Goal: Task Accomplishment & Management: Manage account settings

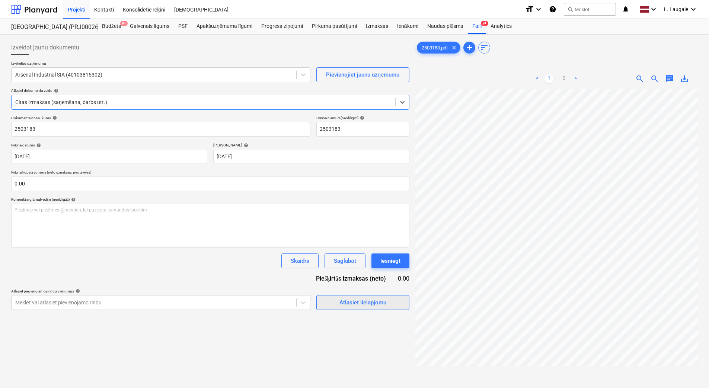
click at [344, 301] on div "Atlasiet lielapjomu" at bounding box center [362, 303] width 47 height 10
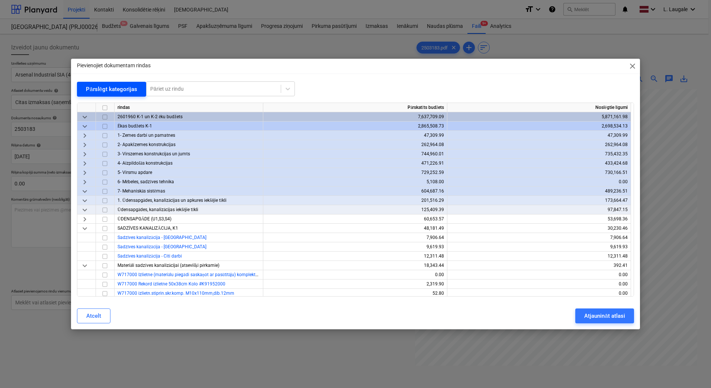
click at [102, 90] on div "Pārslēgt kategorijas" at bounding box center [111, 89] width 51 height 10
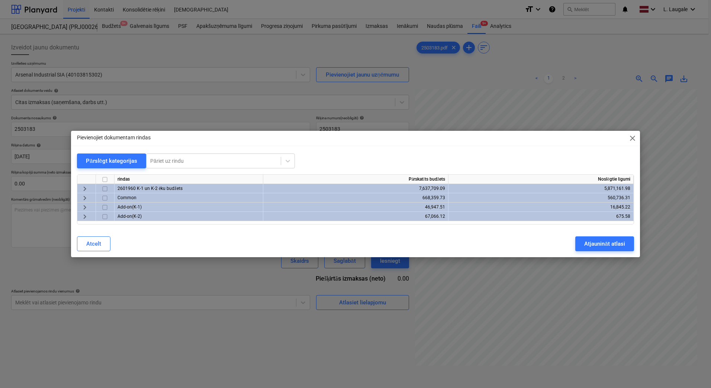
click at [82, 189] on span "keyboard_arrow_right" at bounding box center [84, 188] width 9 height 9
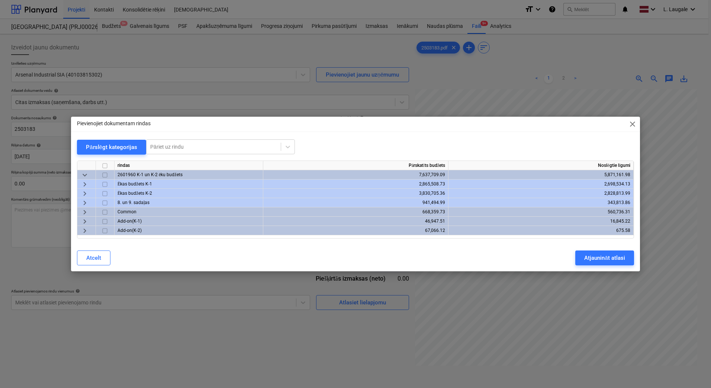
click at [85, 203] on span "keyboard_arrow_right" at bounding box center [84, 203] width 9 height 9
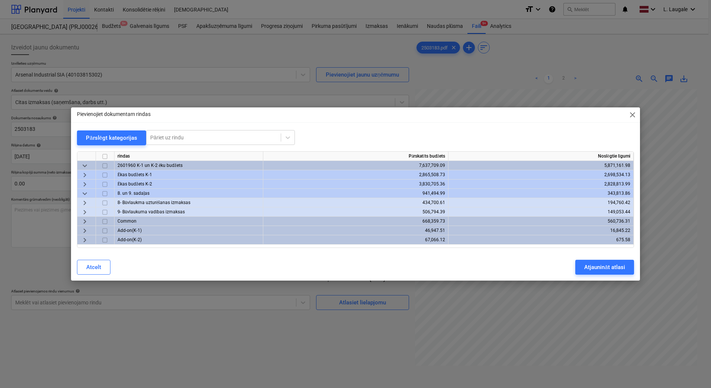
click at [84, 202] on span "keyboard_arrow_right" at bounding box center [84, 203] width 9 height 9
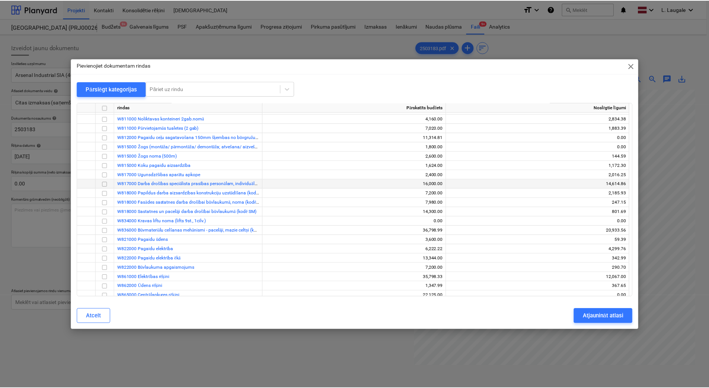
scroll to position [74, 0]
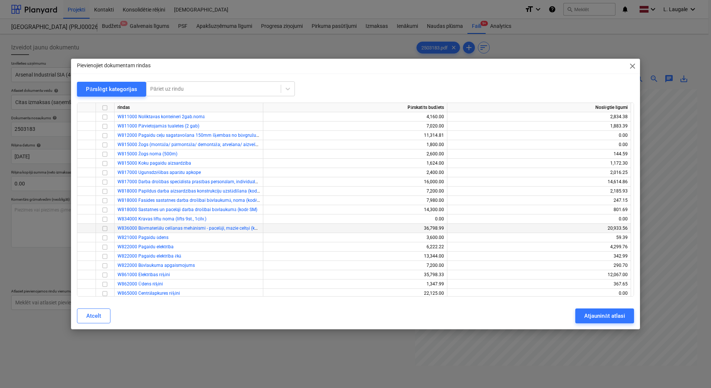
click at [104, 228] on input "checkbox" at bounding box center [104, 228] width 9 height 9
click at [593, 312] on div "Atjaunināt atlasi" at bounding box center [604, 316] width 41 height 10
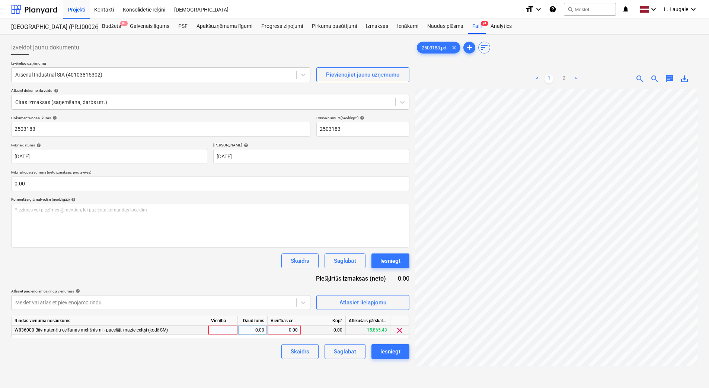
click at [224, 333] on div at bounding box center [223, 330] width 30 height 9
click at [244, 332] on div "0.00" at bounding box center [252, 330] width 23 height 9
click at [565, 78] on link "2" at bounding box center [563, 78] width 9 height 9
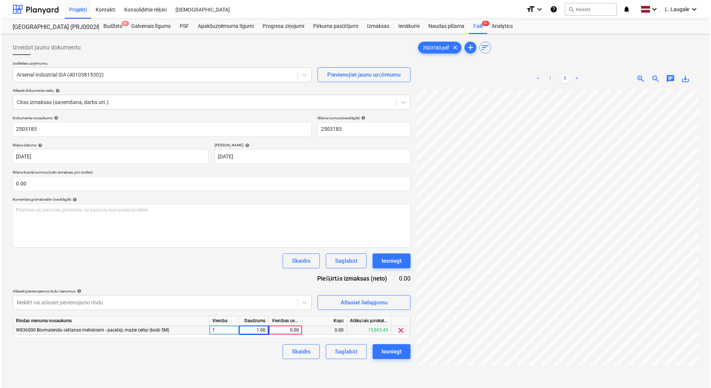
scroll to position [0, 113]
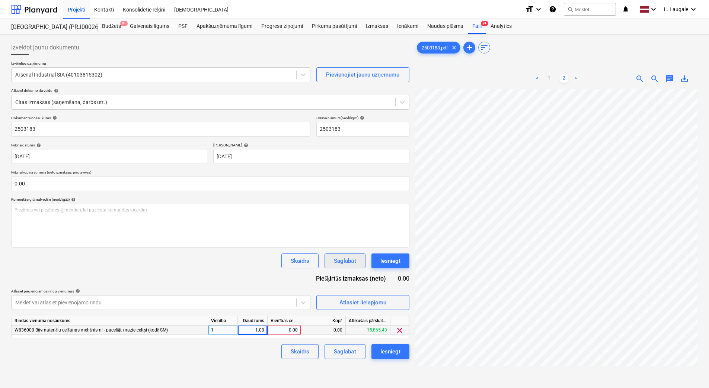
click at [360, 254] on div "Izveidot jaunu dokumentu Izvēlieties uzņēmumu Arsenal Industrial SIA (401038153…" at bounding box center [354, 248] width 692 height 423
click at [285, 329] on div "0.00" at bounding box center [283, 330] width 27 height 9
type input "2855"
click at [259, 359] on div "Izveidot jaunu dokumentu Izvēlieties uzņēmumu Arsenal Industrial SIA (401038153…" at bounding box center [210, 248] width 404 height 423
click at [351, 355] on div "Saglabāt" at bounding box center [345, 352] width 22 height 10
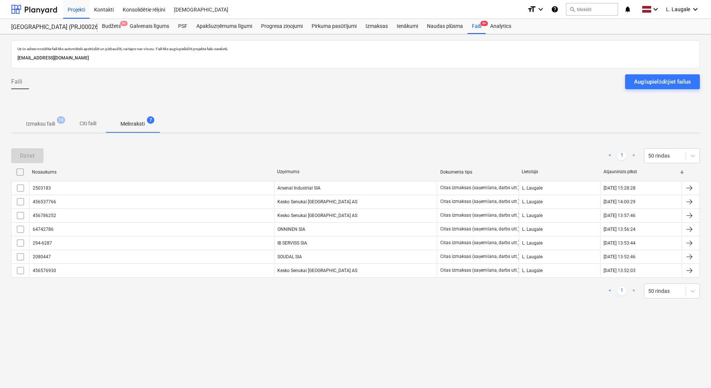
click at [49, 123] on p "Izmaksu faili" at bounding box center [40, 124] width 29 height 8
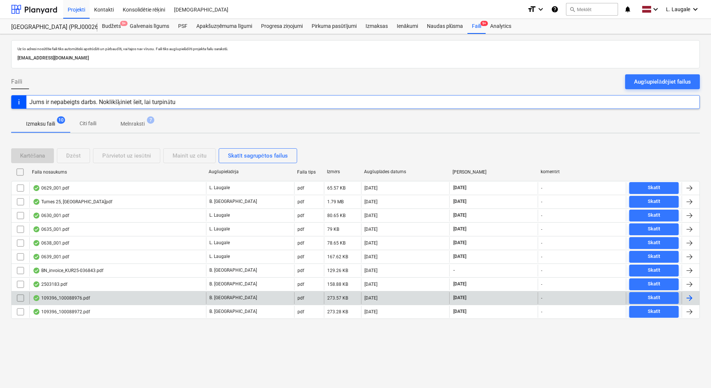
click at [140, 301] on div "109396_100088976.pdf" at bounding box center [117, 298] width 177 height 12
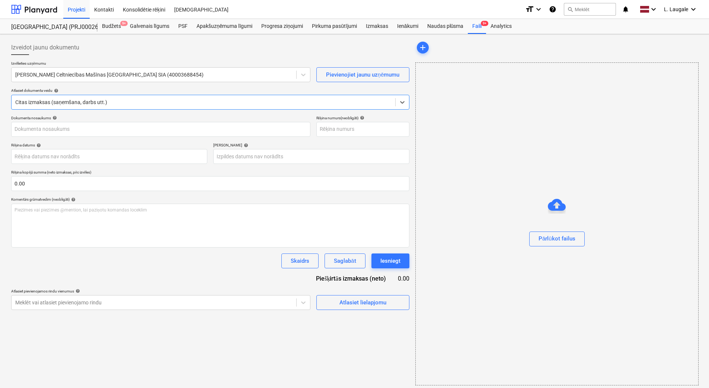
type input "109396_100088976.pdf"
type input "[DATE]"
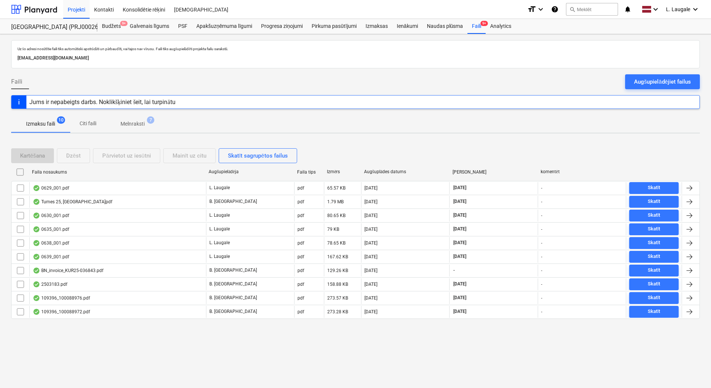
click at [132, 123] on p "Melnraksti" at bounding box center [133, 124] width 24 height 8
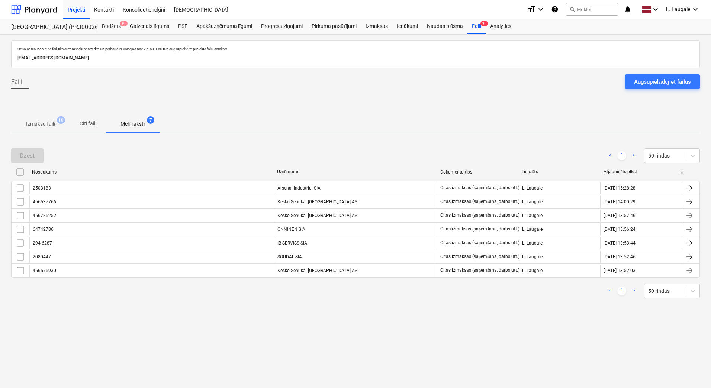
click at [54, 124] on p "Izmaksu faili" at bounding box center [40, 124] width 29 height 8
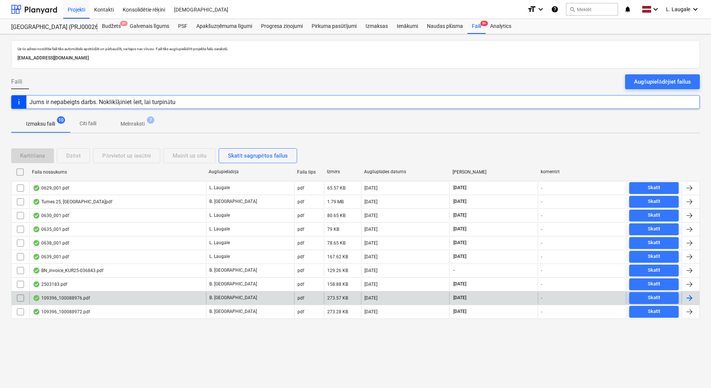
click at [123, 295] on div "109396_100088976.pdf" at bounding box center [117, 298] width 177 height 12
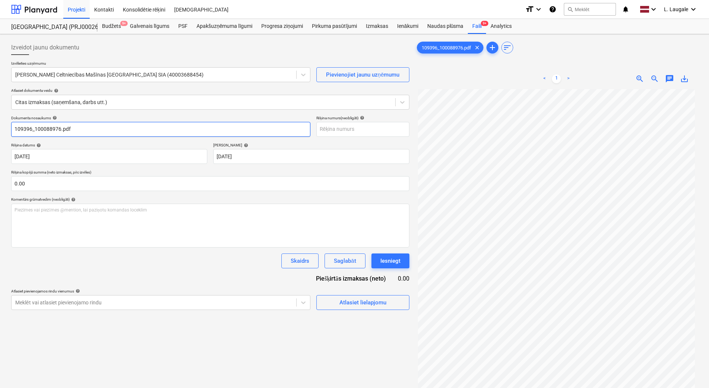
click at [110, 131] on input "109396_100088976.pdf" at bounding box center [160, 129] width 299 height 15
drag, startPoint x: 35, startPoint y: 130, endPoint x: 0, endPoint y: 124, distance: 35.9
click at [0, 124] on html "Projekti Kontakti Konsolidētie rēķini Iesūtne format_size keyboard_arrow_down h…" at bounding box center [354, 194] width 709 height 388
drag, startPoint x: 47, startPoint y: 129, endPoint x: -1, endPoint y: 130, distance: 48.7
click at [0, 130] on html "Projekti Kontakti Konsolidētie rēķini Iesūtne format_size keyboard_arrow_down h…" at bounding box center [354, 194] width 709 height 388
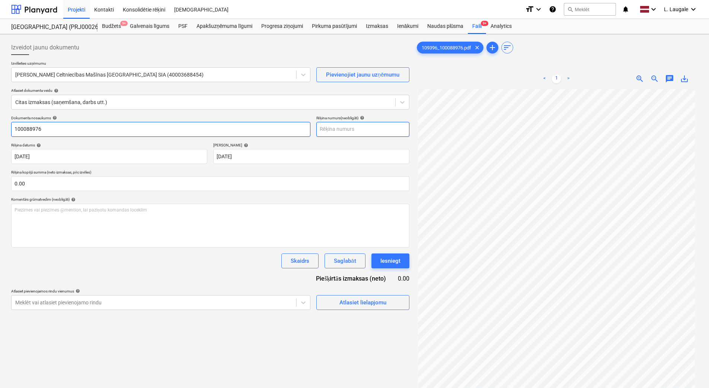
type input "100088976"
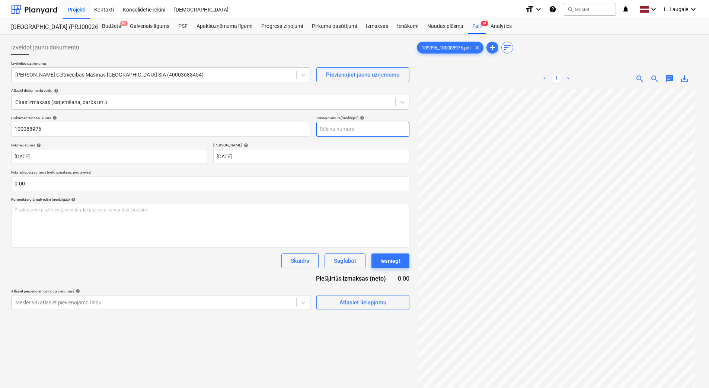
click at [348, 130] on input "text" at bounding box center [362, 129] width 93 height 15
paste input "100088976"
type input "100088976"
click at [349, 303] on div "Atlasiet lielapjomu" at bounding box center [362, 303] width 47 height 10
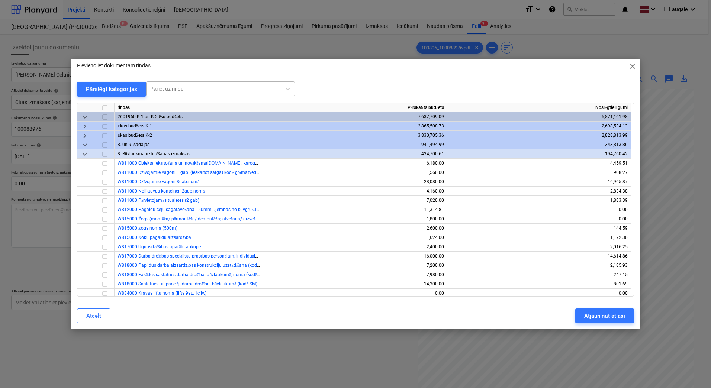
click at [185, 91] on div at bounding box center [213, 88] width 127 height 7
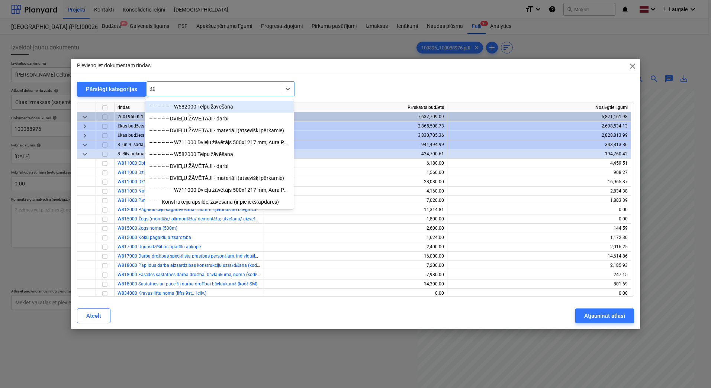
type input "žāv"
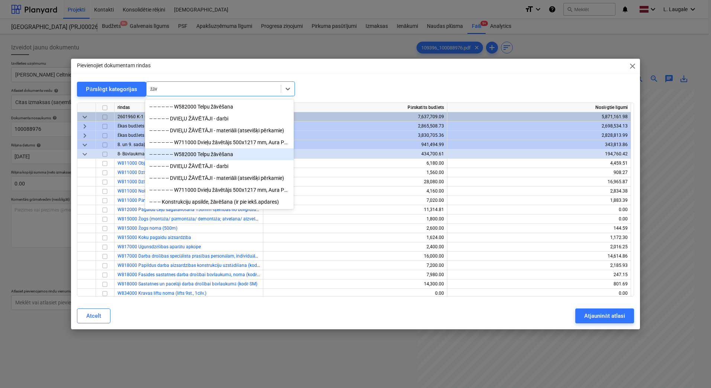
click at [216, 154] on div "-- -- -- -- -- -- W582000 Telpu žāvēšana" at bounding box center [219, 154] width 149 height 12
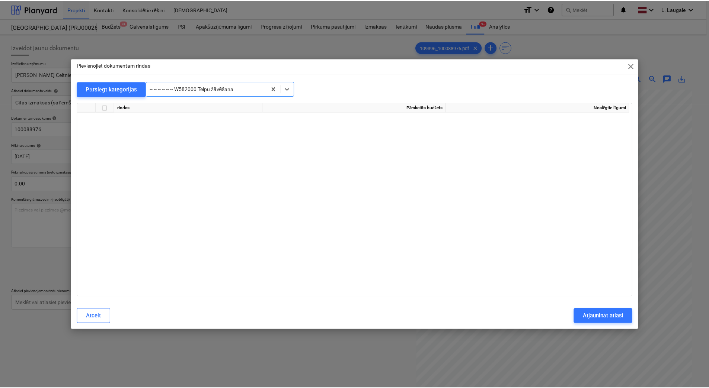
scroll to position [10210, 0]
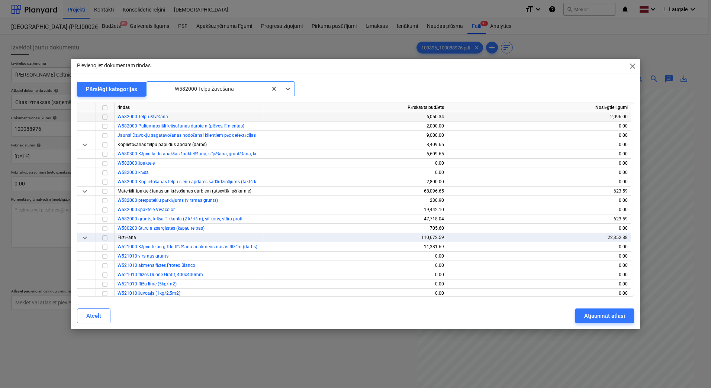
click at [105, 117] on input "checkbox" at bounding box center [104, 117] width 9 height 9
click at [601, 317] on div "Atjaunināt atlasi" at bounding box center [604, 316] width 41 height 10
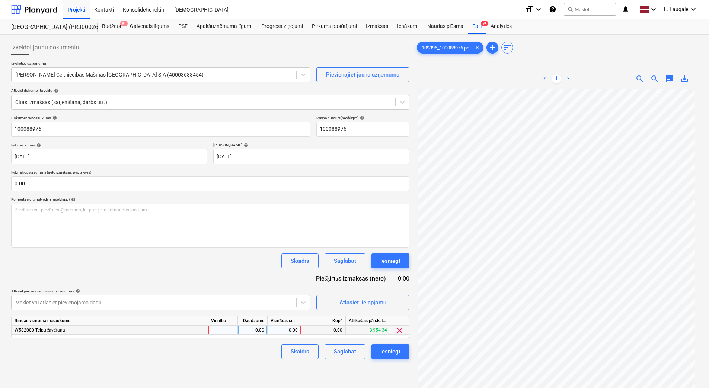
click at [224, 332] on div at bounding box center [223, 330] width 30 height 9
click at [264, 333] on div "0.00" at bounding box center [252, 330] width 23 height 9
type input "1"
click at [275, 330] on div "0.00" at bounding box center [283, 330] width 27 height 9
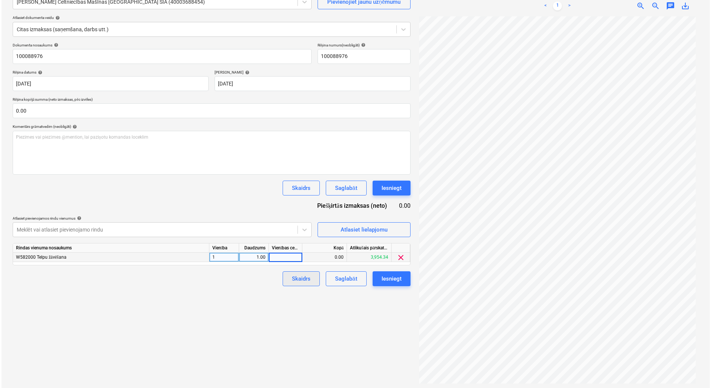
scroll to position [74, 0]
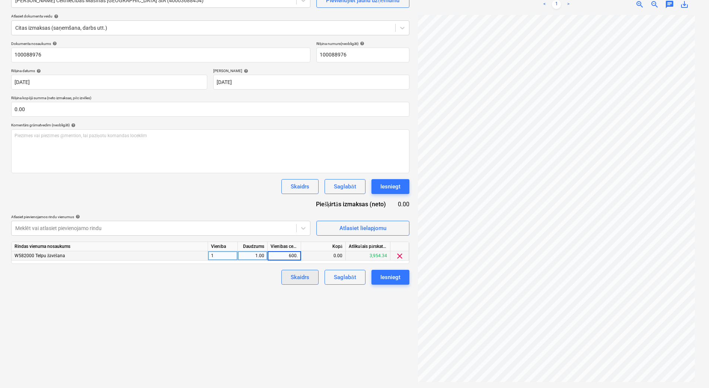
type input "600.2"
click at [334, 231] on span "Atlasiet lielapjomu" at bounding box center [362, 229] width 74 height 10
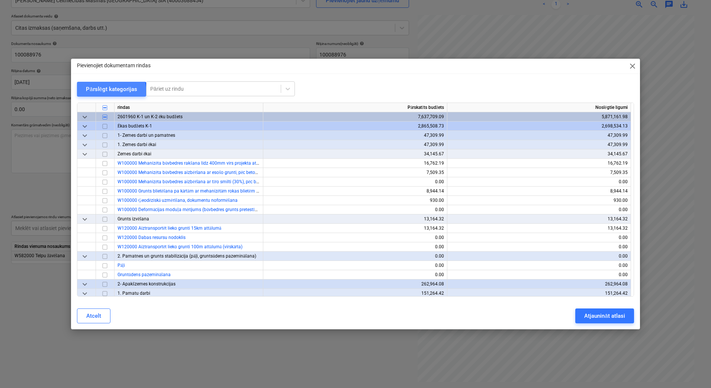
click at [94, 94] on div "Pārslēgt kategorijas" at bounding box center [111, 89] width 51 height 10
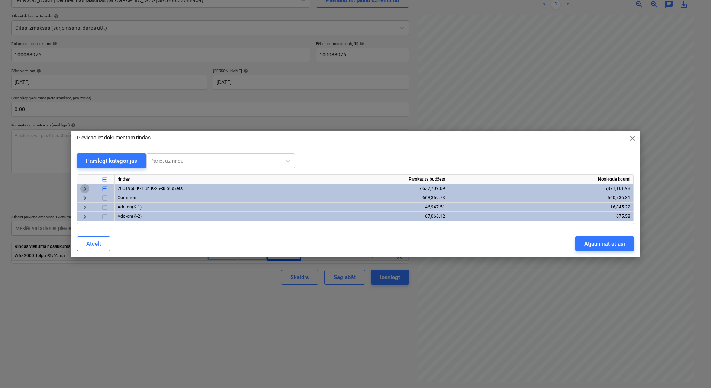
click at [83, 188] on span "keyboard_arrow_right" at bounding box center [84, 188] width 9 height 9
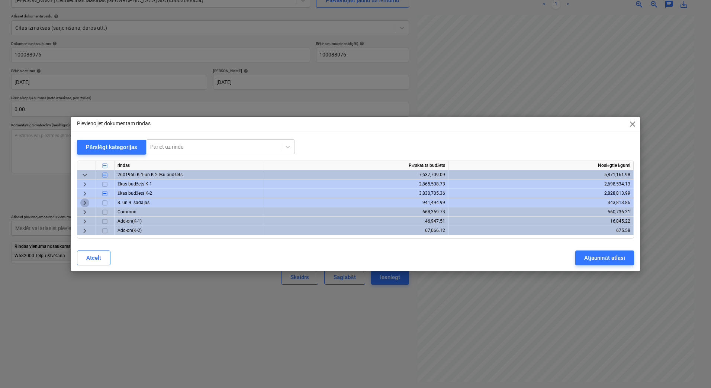
click at [84, 201] on span "keyboard_arrow_right" at bounding box center [84, 203] width 9 height 9
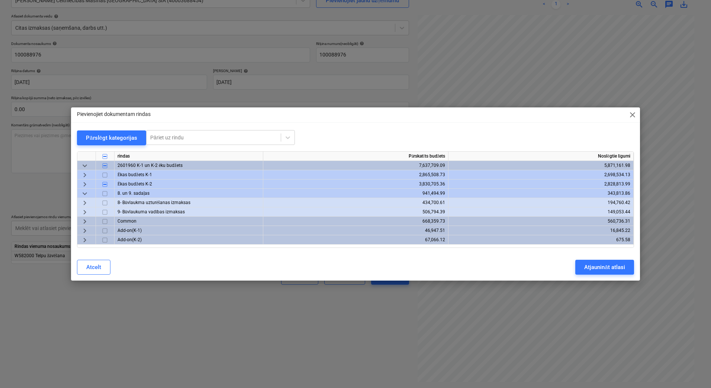
click at [86, 203] on span "keyboard_arrow_right" at bounding box center [84, 203] width 9 height 9
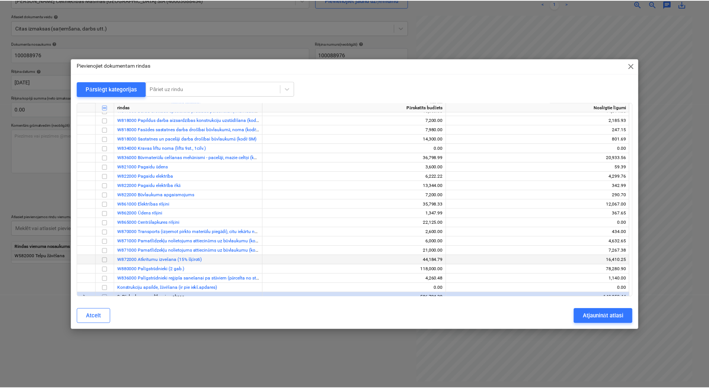
scroll to position [149, 0]
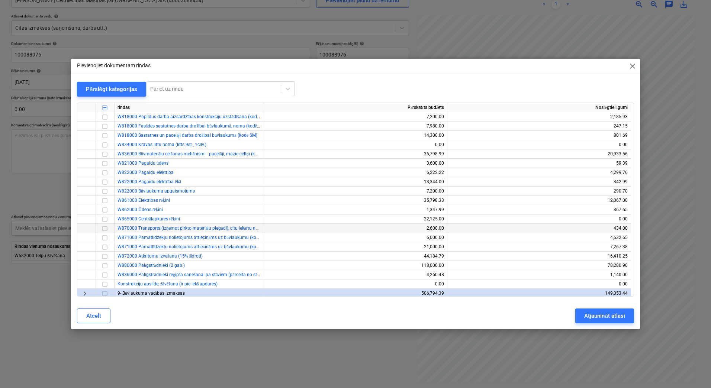
click at [105, 228] on input "checkbox" at bounding box center [104, 228] width 9 height 9
click at [587, 315] on div "Atjaunināt atlasi" at bounding box center [604, 316] width 41 height 10
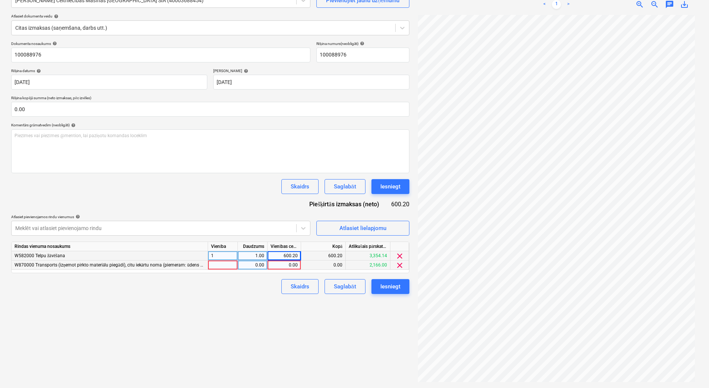
click at [224, 265] on div at bounding box center [223, 265] width 30 height 9
click at [257, 270] on div "Rindas vienuma nosaukums Vienība Daudzums Vienības cena Kopā Atlikušais pārskat…" at bounding box center [210, 258] width 398 height 32
click at [256, 261] on div "0.00" at bounding box center [252, 265] width 23 height 9
click at [298, 268] on div "0.00" at bounding box center [283, 265] width 33 height 9
type input "40.2"
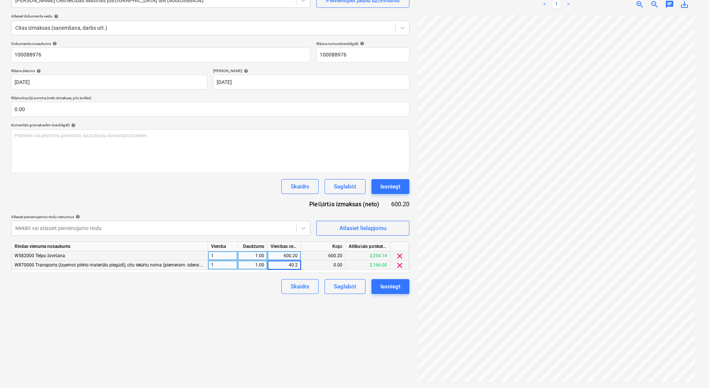
click at [291, 258] on div "600.20" at bounding box center [283, 255] width 27 height 9
type input "560"
click at [254, 319] on div "Izveidot jaunu dokumentu Izvēlieties uzņēmumu [PERSON_NAME] Celtniecības Mašīna…" at bounding box center [210, 174] width 404 height 423
click at [343, 283] on div "Saglabāt" at bounding box center [345, 287] width 22 height 10
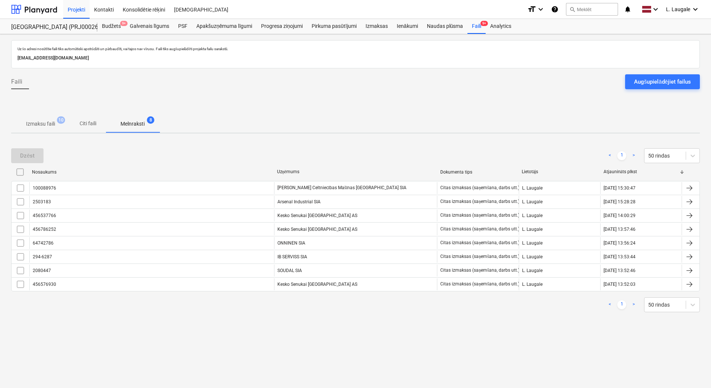
click at [40, 121] on p "Izmaksu faili" at bounding box center [40, 124] width 29 height 8
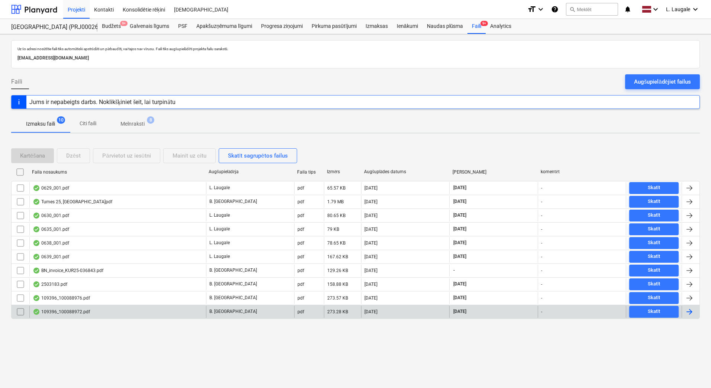
click at [101, 314] on div "109396_100088972.pdf" at bounding box center [117, 312] width 177 height 12
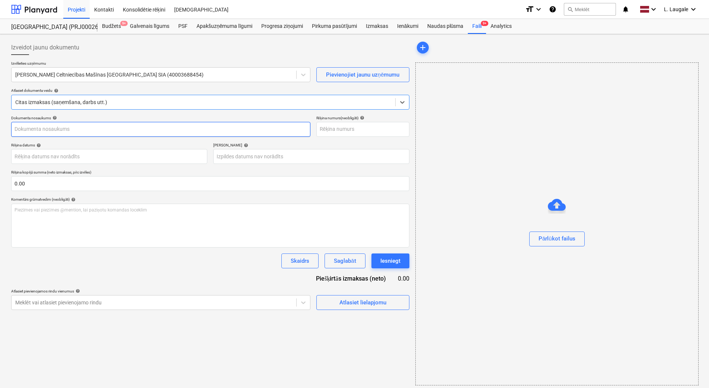
type input "109396_100088972.pdf"
type input "[DATE]"
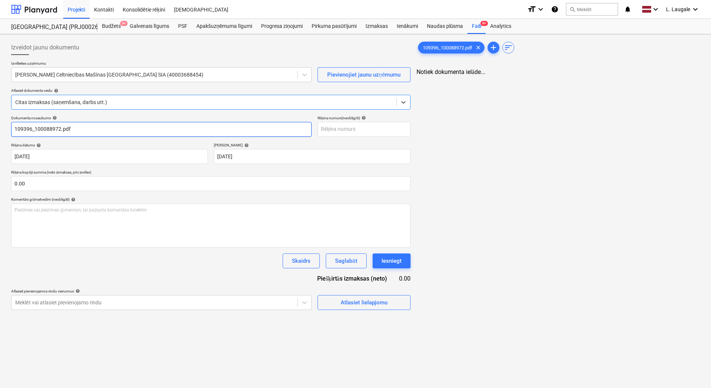
click at [106, 126] on input "109396_100088972.pdf" at bounding box center [161, 129] width 301 height 15
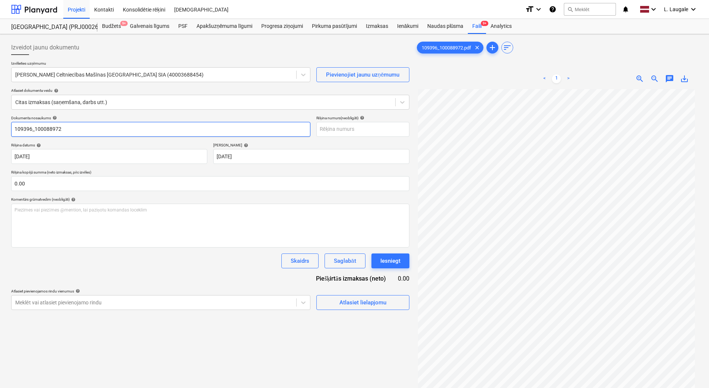
drag, startPoint x: 35, startPoint y: 131, endPoint x: -1, endPoint y: 133, distance: 36.1
click at [0, 133] on html "Projekti Kontakti Konsolidētie rēķini Iesūtne format_size keyboard_arrow_down h…" at bounding box center [354, 194] width 709 height 388
drag, startPoint x: 55, startPoint y: 131, endPoint x: -1, endPoint y: 132, distance: 56.2
click at [0, 132] on html "Projekti Kontakti Konsolidētie rēķini Iesūtne format_size keyboard_arrow_down h…" at bounding box center [354, 194] width 709 height 388
type input "100088972"
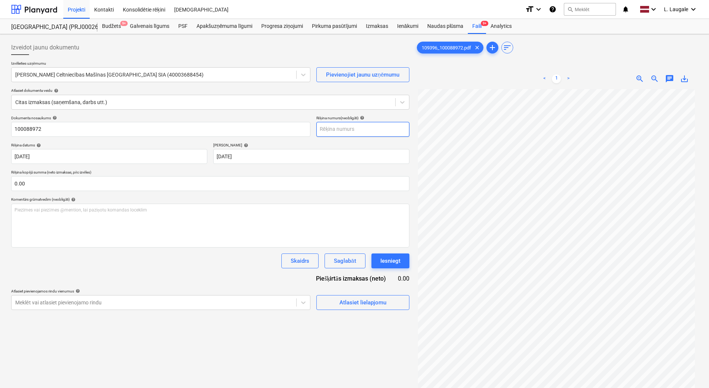
click at [329, 129] on input "text" at bounding box center [362, 129] width 93 height 15
paste input "100088972"
type input "100088972"
click at [370, 304] on div "Atlasiet lielapjomu" at bounding box center [362, 303] width 47 height 10
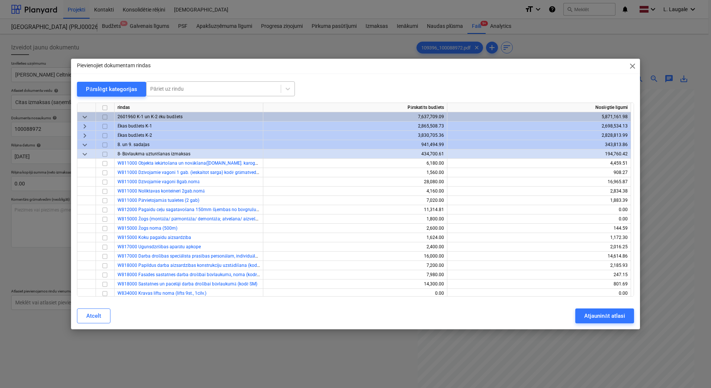
click at [182, 86] on div at bounding box center [213, 88] width 127 height 7
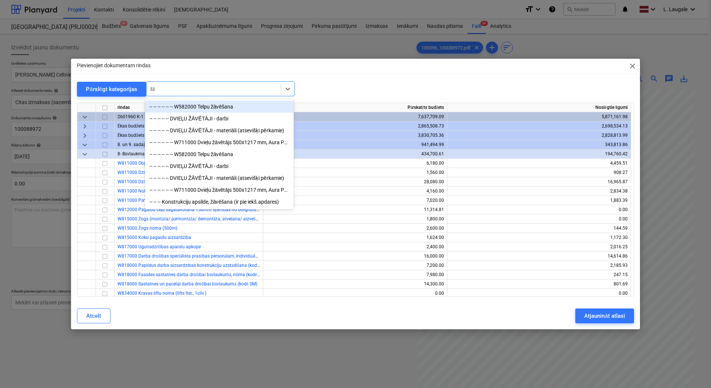
type input "žāv"
click at [193, 107] on div "-- -- -- -- -- -- W582000 Telpu žāvēšana" at bounding box center [219, 107] width 149 height 12
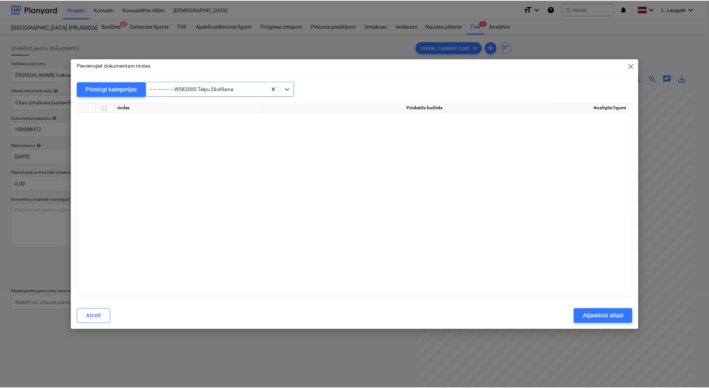
scroll to position [3673, 0]
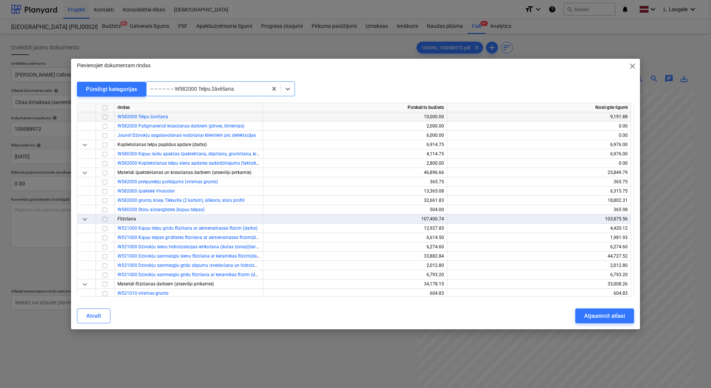
click at [105, 117] on input "checkbox" at bounding box center [104, 117] width 9 height 9
click at [602, 320] on div "Atjaunināt atlasi" at bounding box center [604, 316] width 41 height 10
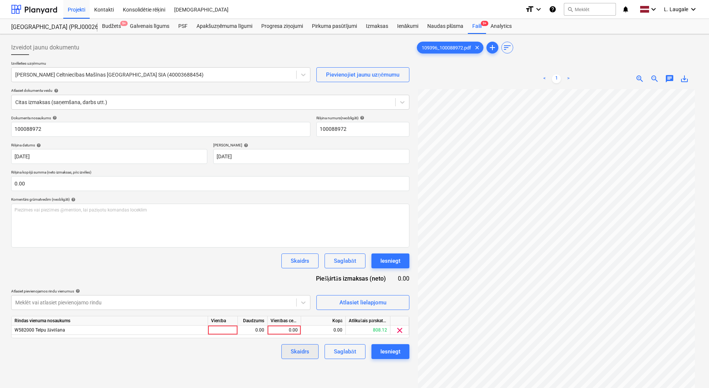
scroll to position [74, 0]
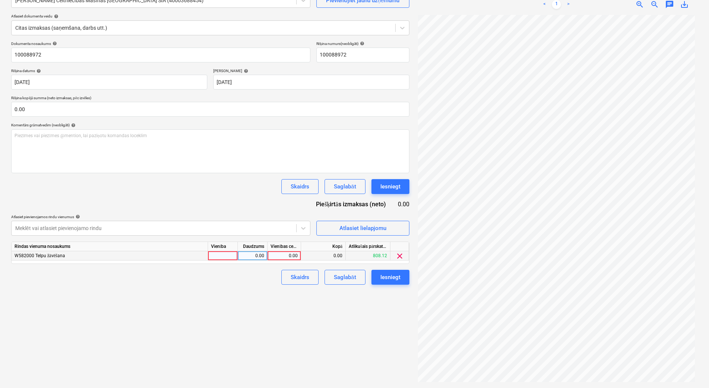
click at [219, 255] on div at bounding box center [223, 255] width 30 height 9
click at [250, 255] on div "0.00" at bounding box center [252, 255] width 23 height 9
click at [287, 253] on div "0.00" at bounding box center [283, 255] width 27 height 9
type input "280"
click at [227, 281] on div "Skaidrs Saglabāt Iesniegt" at bounding box center [210, 277] width 398 height 15
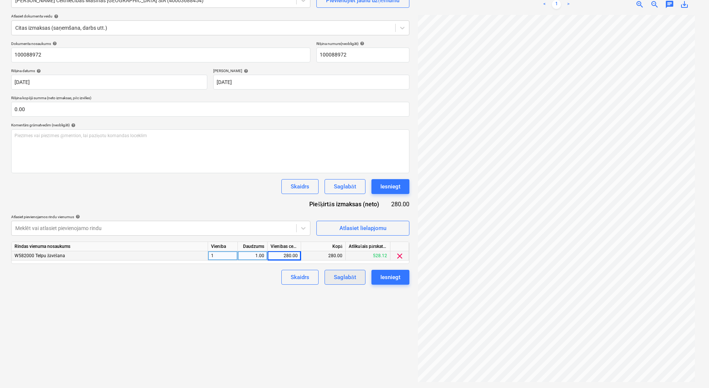
click at [350, 279] on div "Saglabāt" at bounding box center [345, 278] width 22 height 10
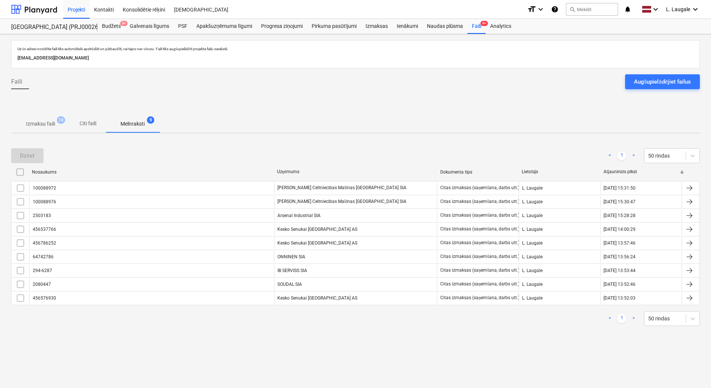
click at [45, 127] on p "Izmaksu faili" at bounding box center [40, 124] width 29 height 8
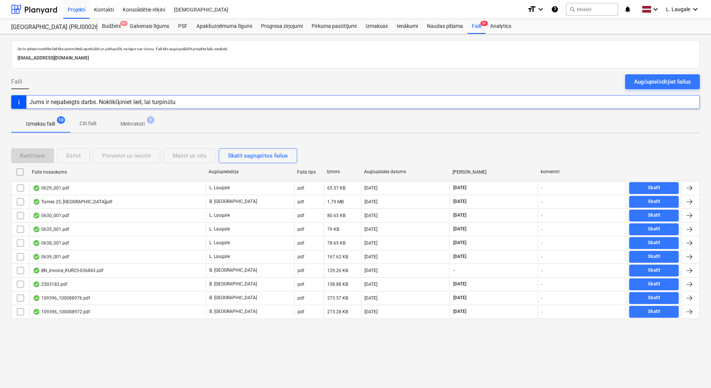
click at [135, 126] on p "Melnraksti" at bounding box center [133, 124] width 24 height 8
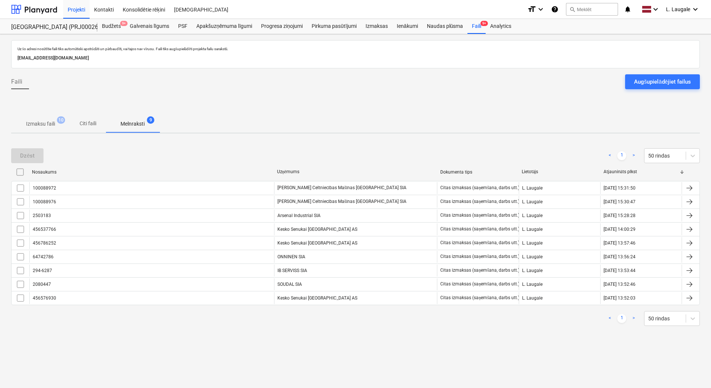
click at [34, 129] on span "Izmaksu faili 10" at bounding box center [40, 123] width 59 height 13
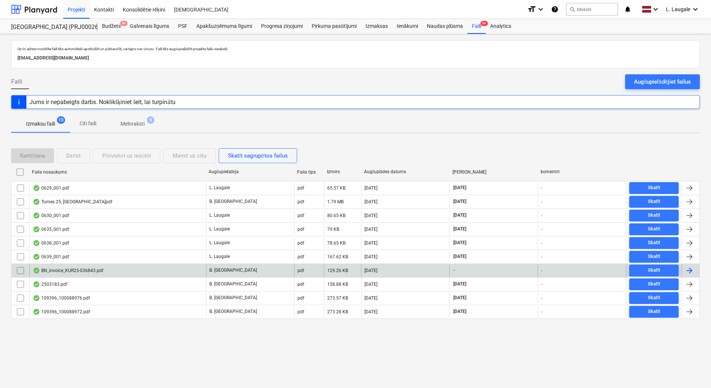
click at [170, 271] on div "BN_invoice_KUR25-036843.pdf" at bounding box center [117, 271] width 177 height 12
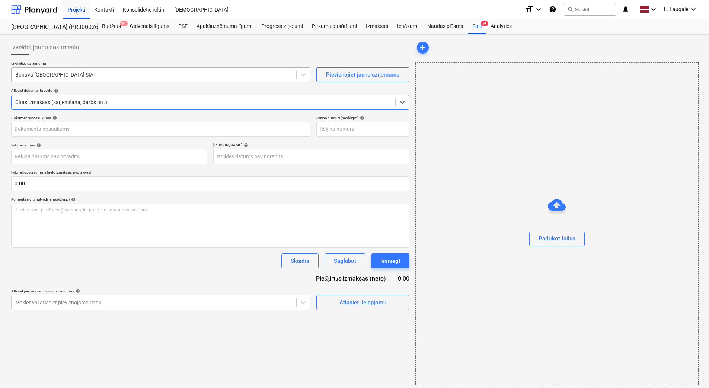
type input "KUR25-036843"
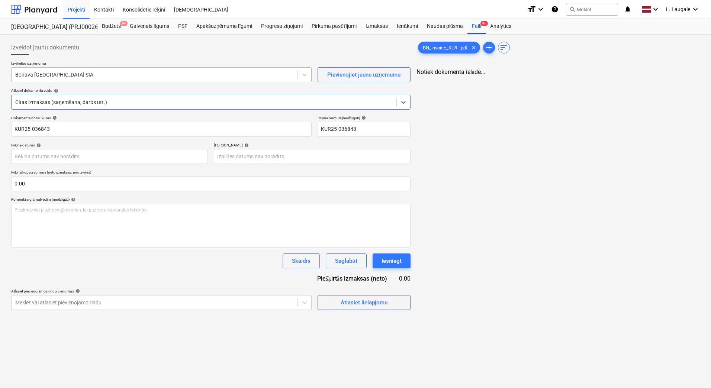
click at [110, 76] on div at bounding box center [154, 74] width 279 height 7
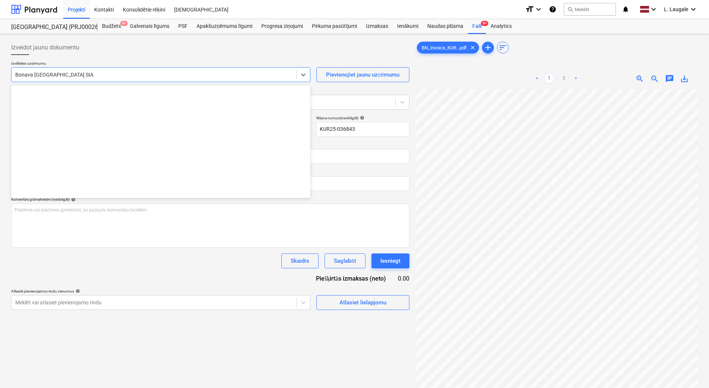
scroll to position [1367, 0]
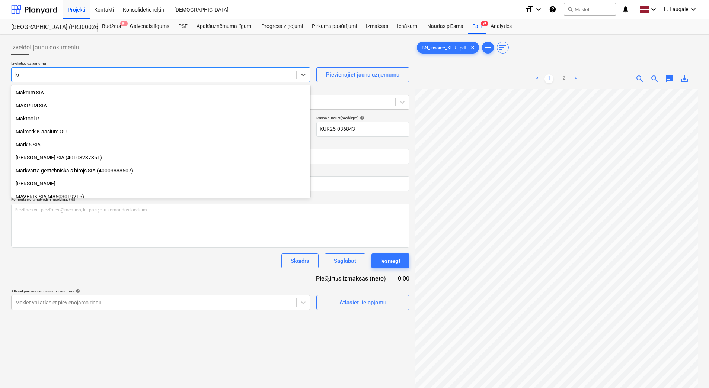
type input "kur"
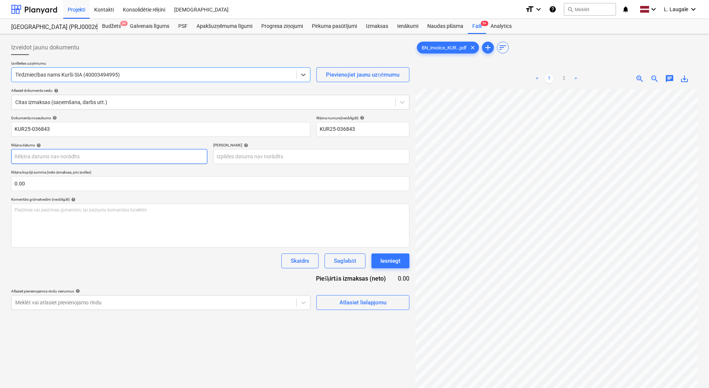
click at [109, 159] on body "Projekti Kontakti Konsolidētie rēķini Iesūtne format_size keyboard_arrow_down h…" at bounding box center [354, 194] width 709 height 388
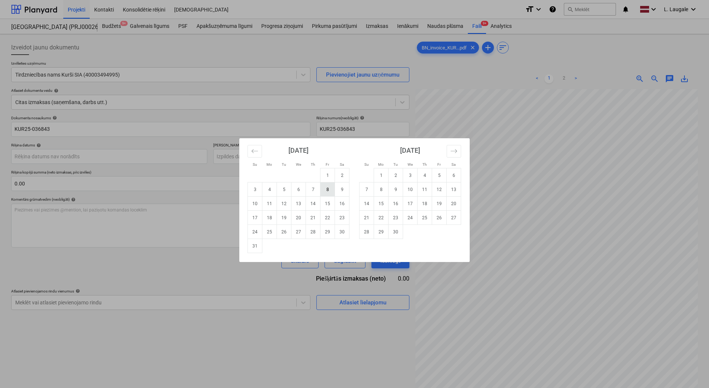
click at [326, 191] on td "8" at bounding box center [327, 190] width 15 height 14
type input "[DATE]"
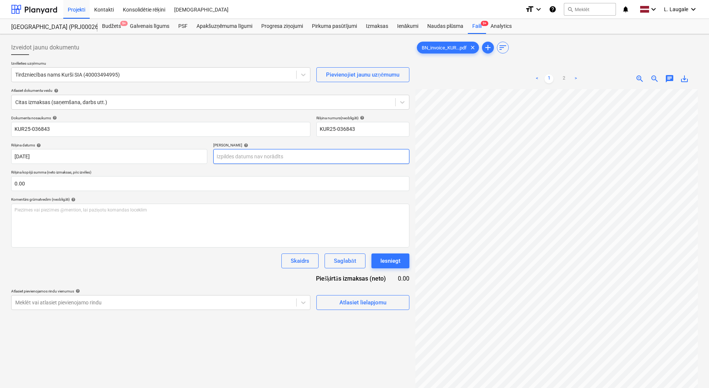
click at [278, 154] on body "Projekti Kontakti Konsolidētie rēķini Iesūtne format_size keyboard_arrow_down h…" at bounding box center [354, 194] width 709 height 388
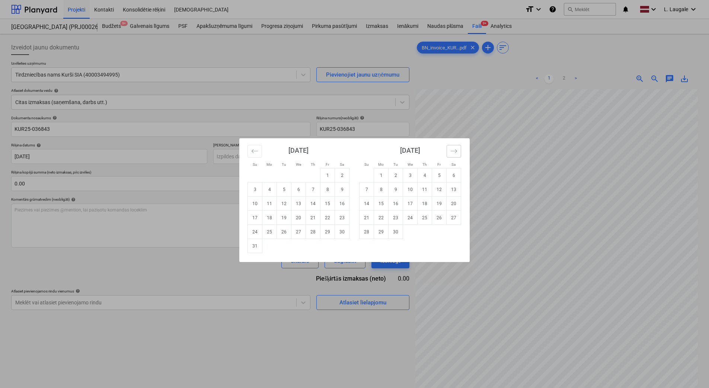
click at [454, 148] on icon "Move forward to switch to the next month." at bounding box center [453, 151] width 7 height 7
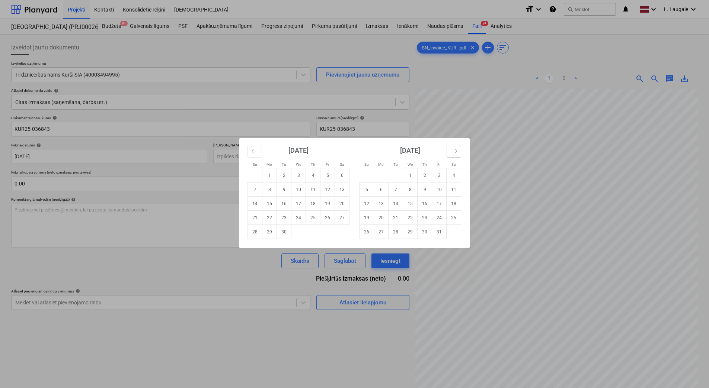
click at [454, 148] on icon "Move forward to switch to the next month." at bounding box center [453, 151] width 7 height 7
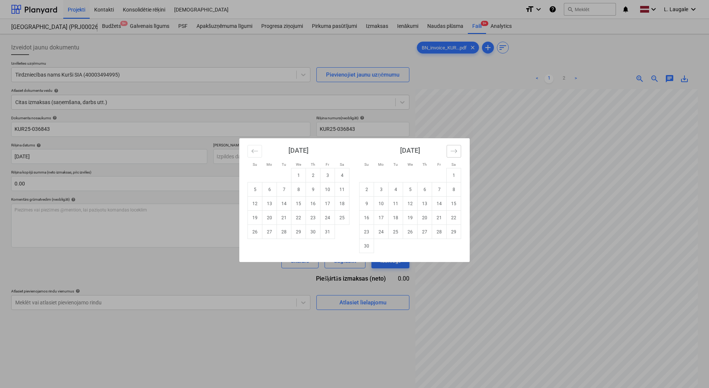
click at [454, 148] on icon "Move forward to switch to the next month." at bounding box center [453, 151] width 7 height 7
click at [455, 174] on td "6" at bounding box center [453, 175] width 15 height 14
type input "[DATE]"
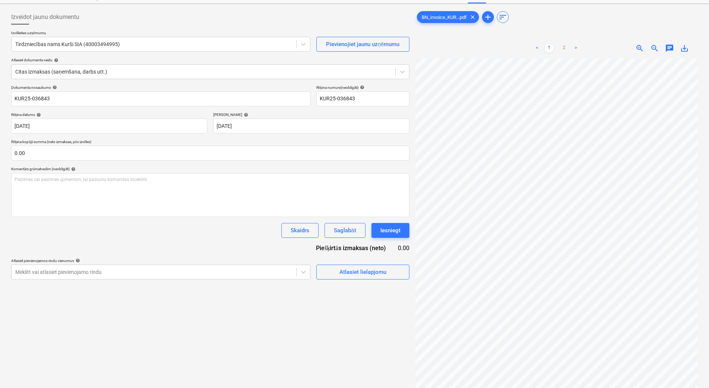
scroll to position [74, 0]
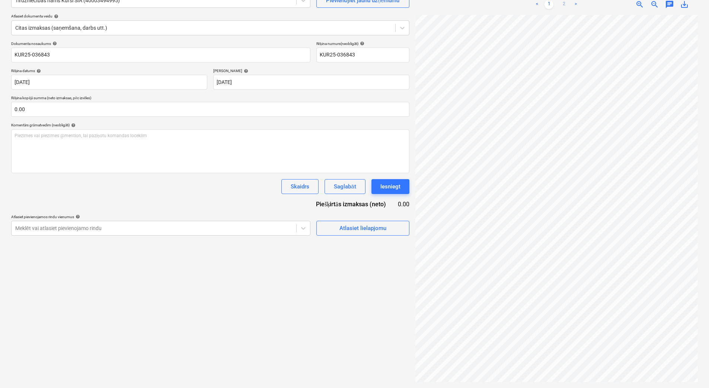
click at [565, 5] on link "2" at bounding box center [563, 4] width 9 height 9
click at [549, 5] on link "1" at bounding box center [548, 4] width 9 height 9
click at [337, 227] on span "Atlasiet lielapjomu" at bounding box center [362, 229] width 74 height 10
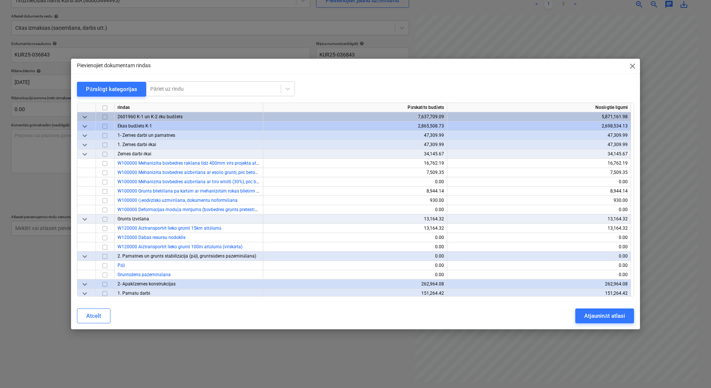
click at [118, 90] on div "Pārslēgt kategorijas" at bounding box center [111, 89] width 51 height 10
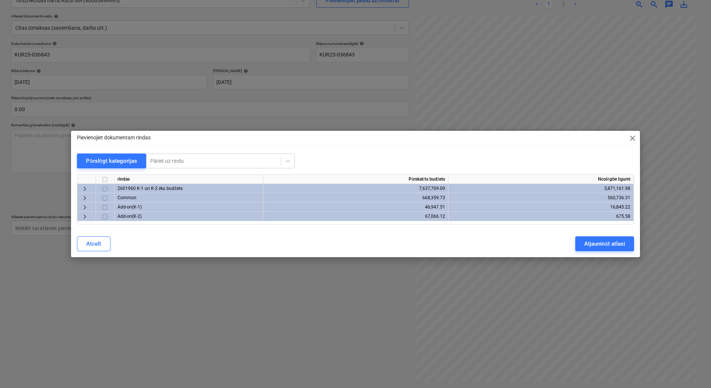
click at [81, 188] on span "keyboard_arrow_right" at bounding box center [84, 188] width 9 height 9
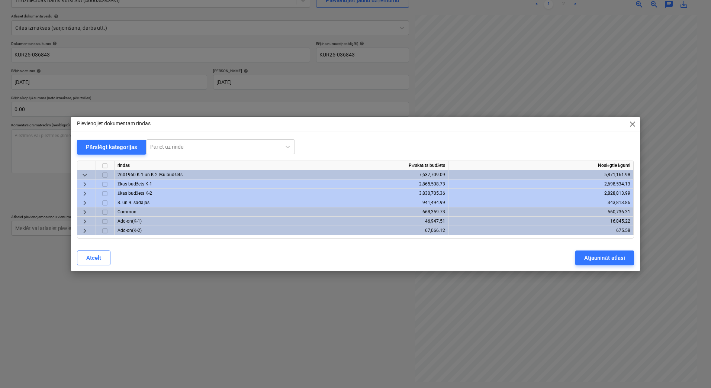
click at [84, 192] on span "keyboard_arrow_right" at bounding box center [84, 193] width 9 height 9
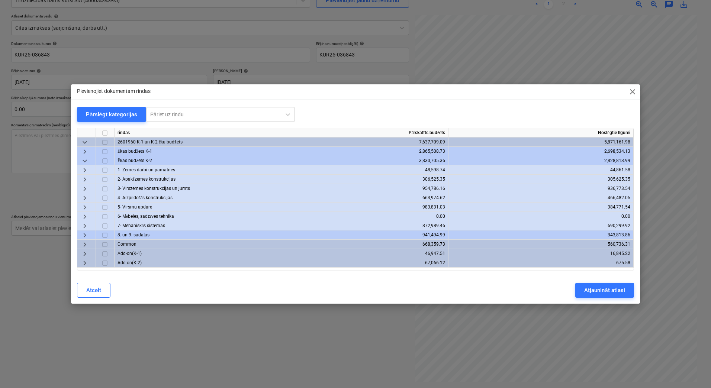
click at [85, 196] on span "keyboard_arrow_right" at bounding box center [84, 198] width 9 height 9
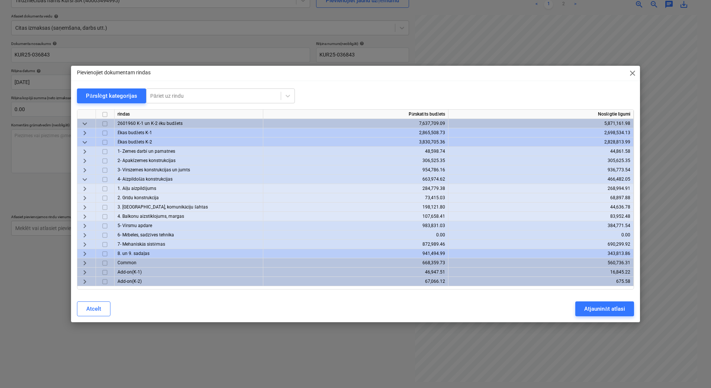
click at [85, 196] on span "keyboard_arrow_right" at bounding box center [84, 198] width 9 height 9
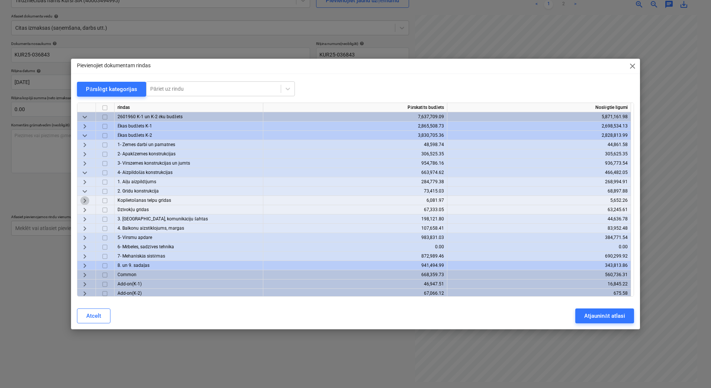
click at [85, 203] on span "keyboard_arrow_right" at bounding box center [84, 200] width 9 height 9
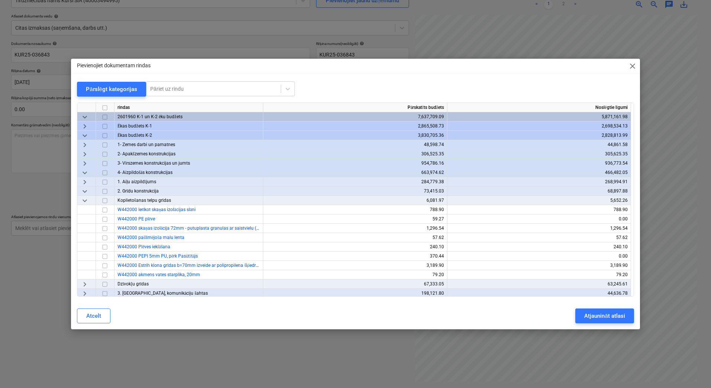
click at [630, 65] on span "close" at bounding box center [632, 66] width 9 height 9
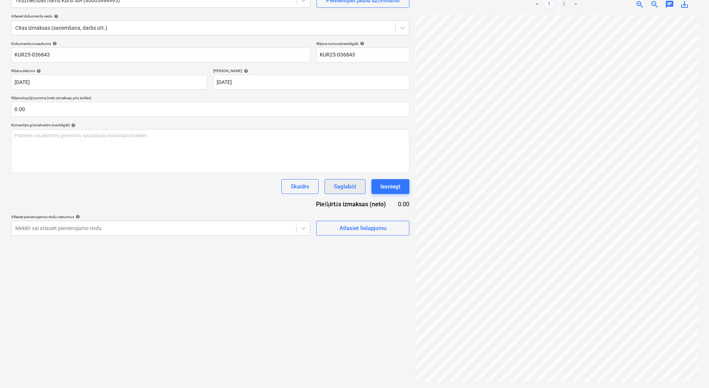
click at [344, 182] on div "Saglabāt" at bounding box center [345, 187] width 22 height 10
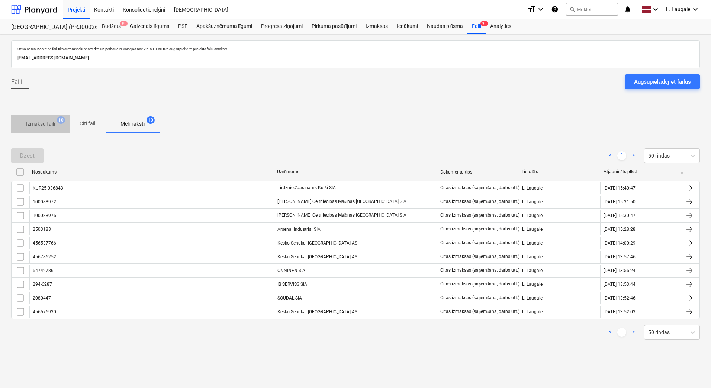
click at [51, 129] on span "Izmaksu faili 10" at bounding box center [40, 123] width 59 height 13
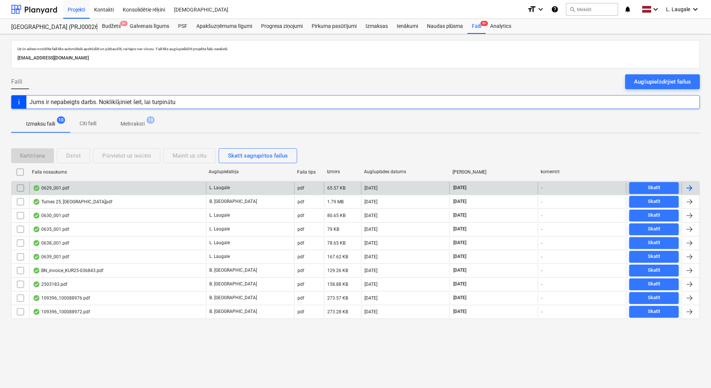
click at [140, 190] on div "0629_001.pdf" at bounding box center [117, 188] width 177 height 12
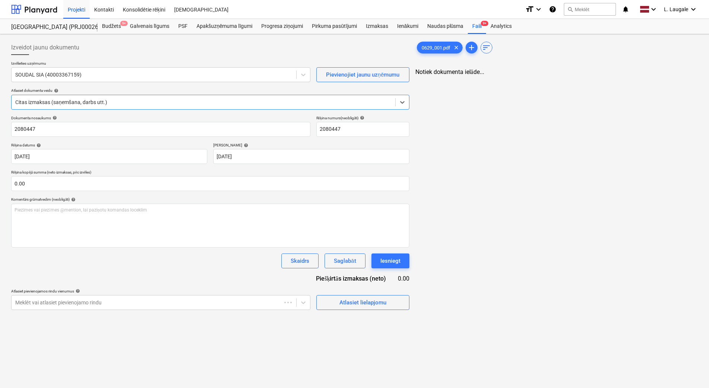
type input "2080447"
type input "[DATE]"
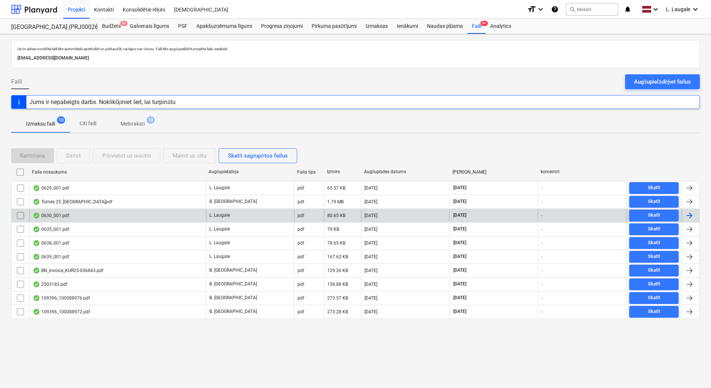
click at [82, 217] on div "0630_001.pdf" at bounding box center [117, 216] width 177 height 12
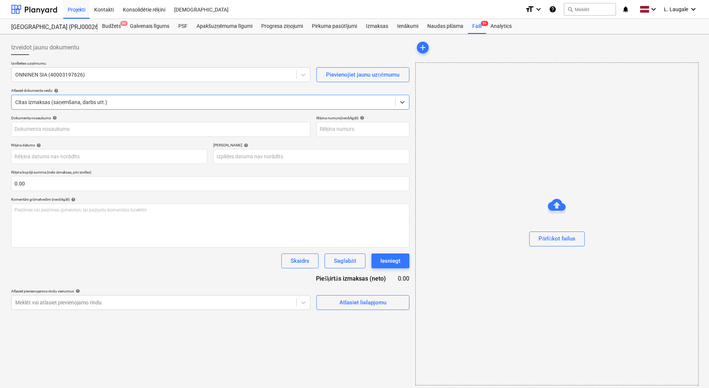
type input "64742786"
type input "[DATE]"
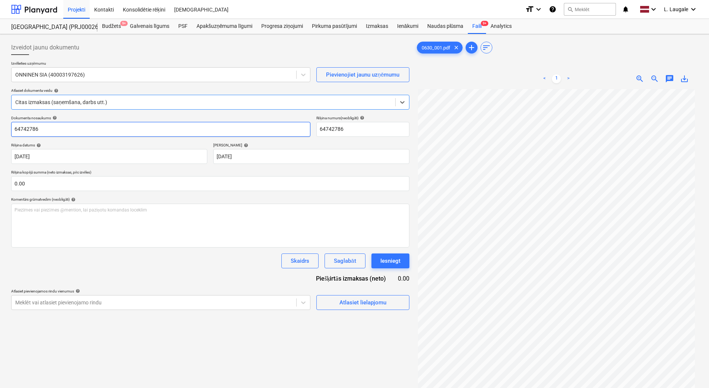
click at [208, 128] on input "64742786" at bounding box center [160, 129] width 299 height 15
type input "64742786"
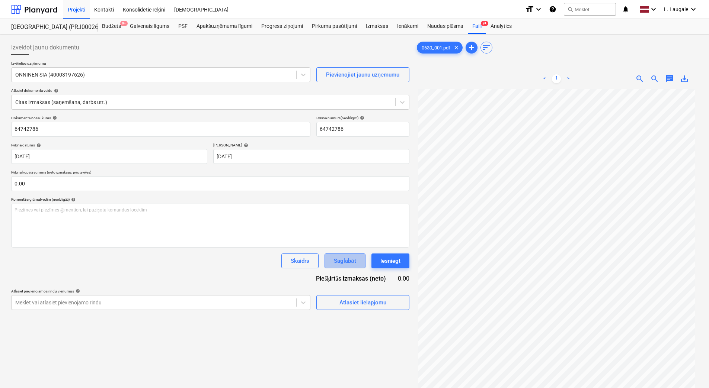
click at [355, 259] on div "Saglabāt" at bounding box center [345, 261] width 22 height 10
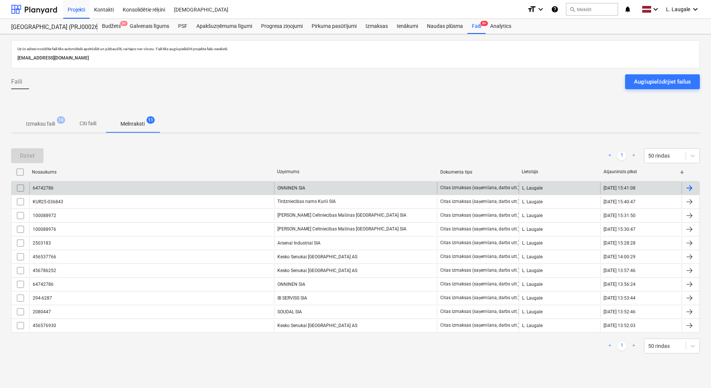
click at [22, 187] on input "checkbox" at bounding box center [21, 188] width 12 height 12
click at [31, 156] on div "Dzēst" at bounding box center [27, 156] width 15 height 10
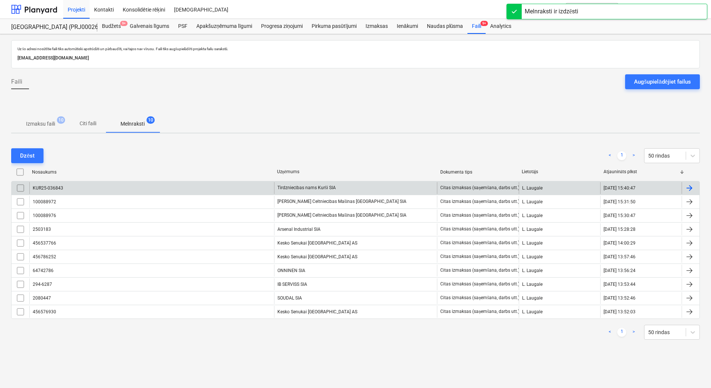
click at [37, 128] on p "Izmaksu faili" at bounding box center [40, 124] width 29 height 8
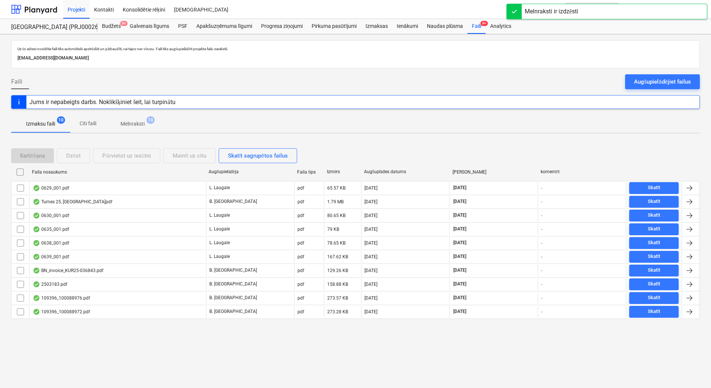
click at [119, 123] on span "Melnraksti 10" at bounding box center [133, 124] width 36 height 8
